Goal: Navigation & Orientation: Find specific page/section

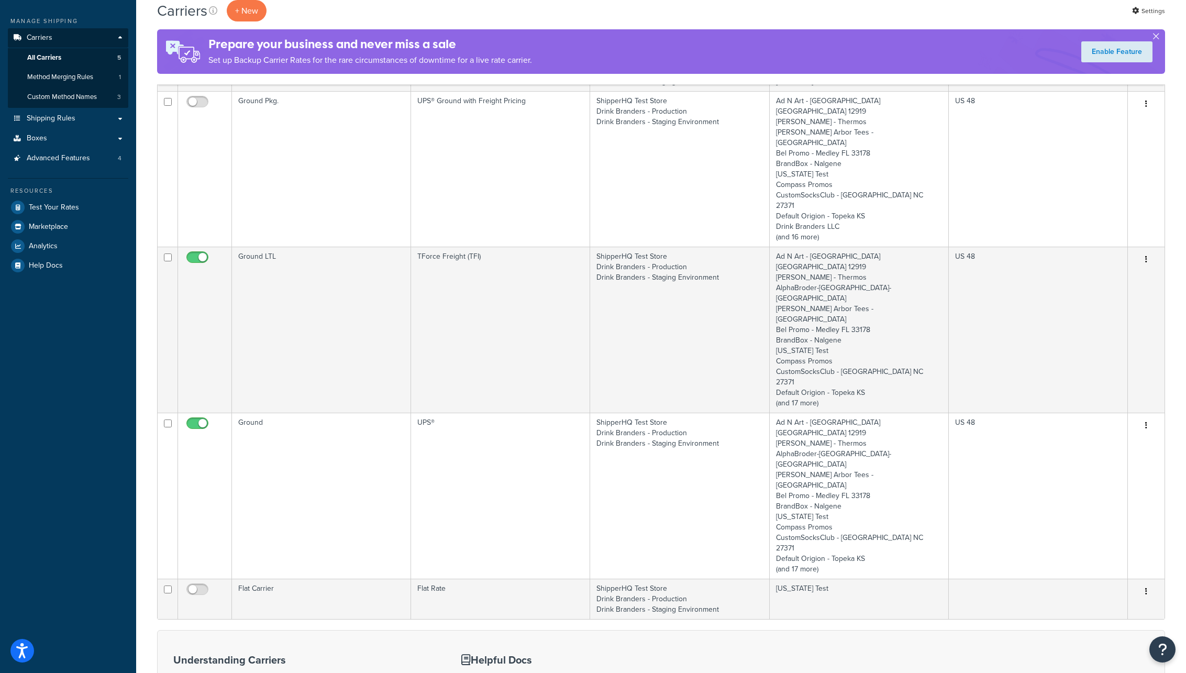
click at [1157, 37] on button "button" at bounding box center [1156, 38] width 3 height 3
